Goal: Task Accomplishment & Management: Use online tool/utility

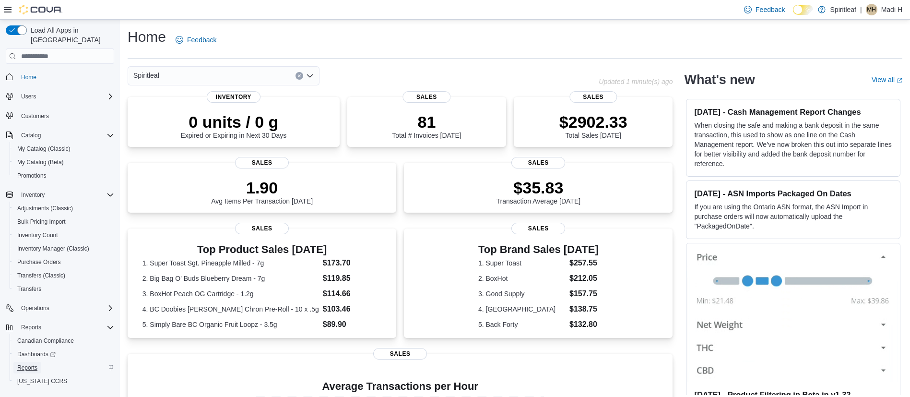
click at [25, 364] on span "Reports" at bounding box center [27, 368] width 20 height 8
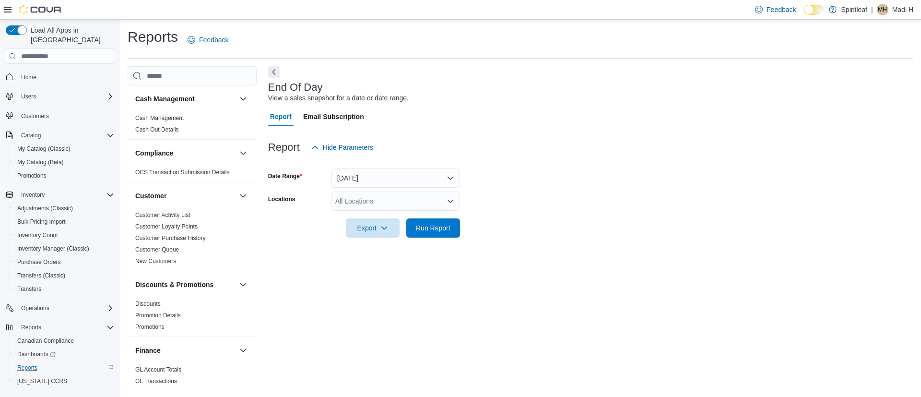
click at [341, 201] on div "All Locations" at bounding box center [396, 200] width 129 height 19
type input "***"
click at [420, 213] on span "567 - Spiritleaf Park Place Blvd (Barrie)" at bounding box center [436, 218] width 139 height 10
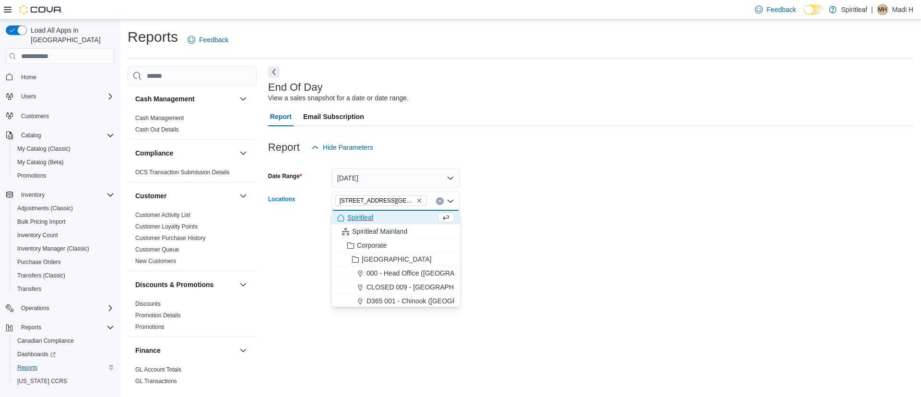
click at [564, 227] on form "Date Range Today Locations 567 - Spiritleaf Park Place Blvd (Barrie) Combo box.…" at bounding box center [591, 197] width 646 height 81
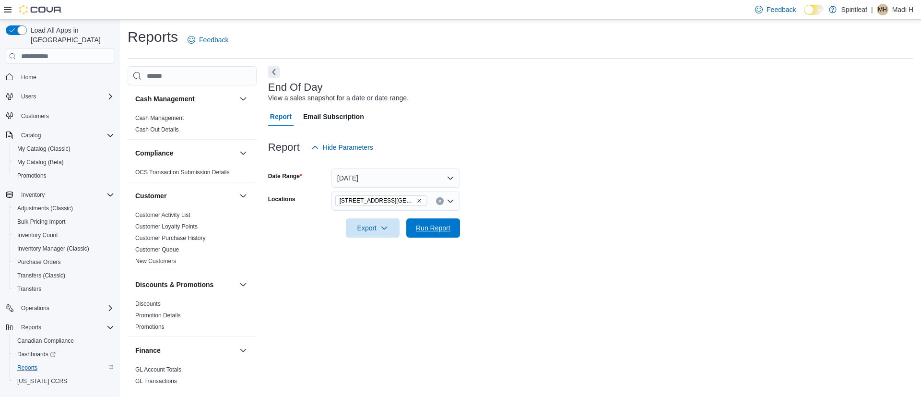
click at [454, 221] on span "Run Report" at bounding box center [433, 227] width 42 height 19
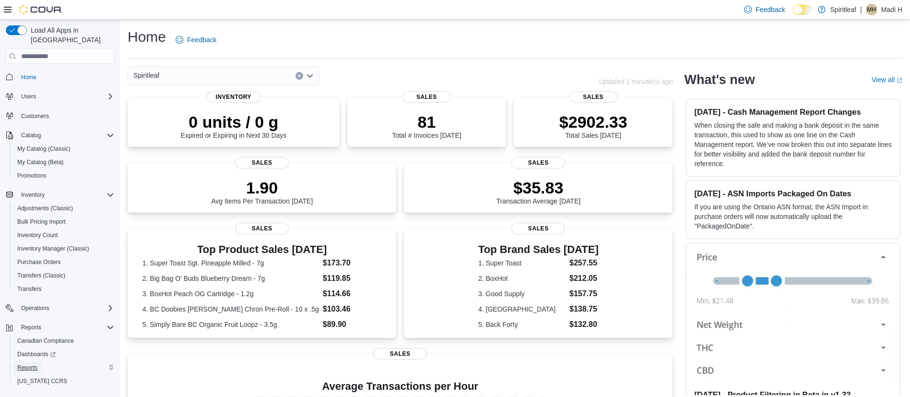
click at [26, 364] on span "Reports" at bounding box center [27, 368] width 20 height 8
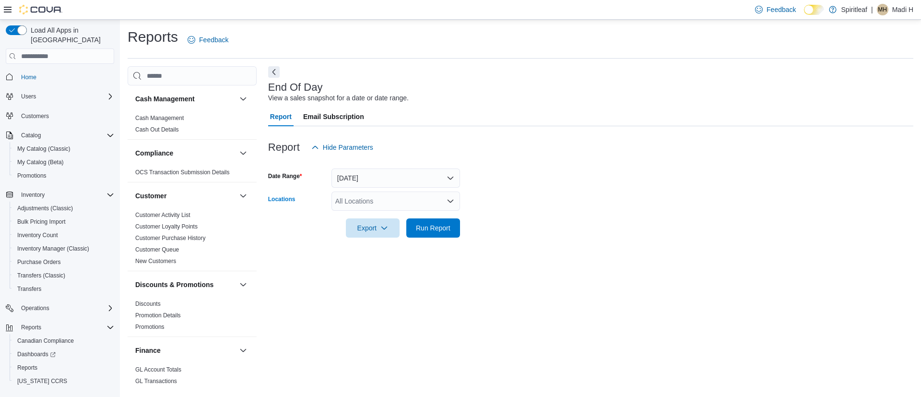
click at [350, 200] on div "All Locations" at bounding box center [396, 200] width 129 height 19
type input "***"
click at [379, 216] on span "567 - Spiritleaf Park Place Blvd (Barrie)" at bounding box center [436, 218] width 139 height 10
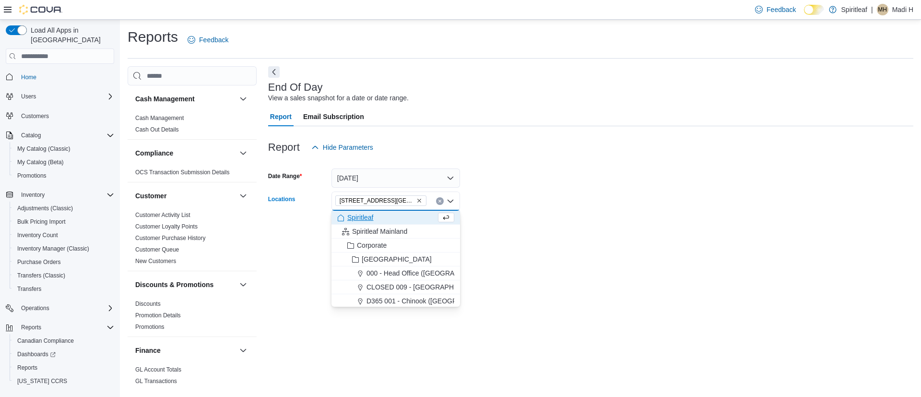
click at [529, 211] on div at bounding box center [591, 215] width 646 height 8
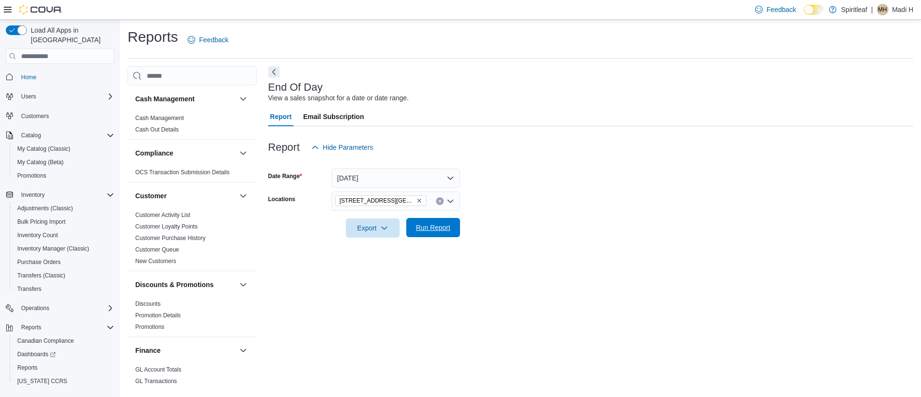
click at [435, 224] on span "Run Report" at bounding box center [433, 228] width 35 height 10
